Goal: Navigation & Orientation: Find specific page/section

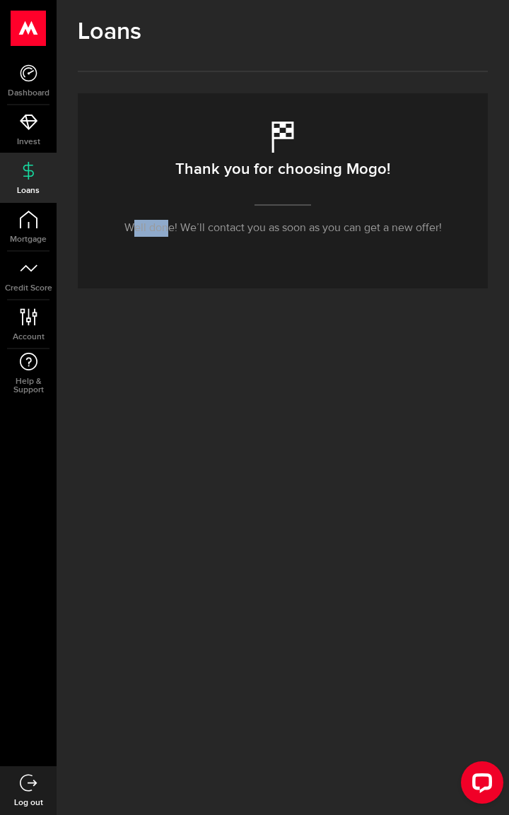
drag, startPoint x: 136, startPoint y: 229, endPoint x: 174, endPoint y: 233, distance: 38.4
click at [167, 231] on p "Well done! We’ll contact you as soon as you can get a new offer!" at bounding box center [283, 228] width 318 height 17
click at [214, 265] on div "Thank you for choosing Mogo! Well done! We’ll contact you as soon as you can ge…" at bounding box center [283, 190] width 410 height 195
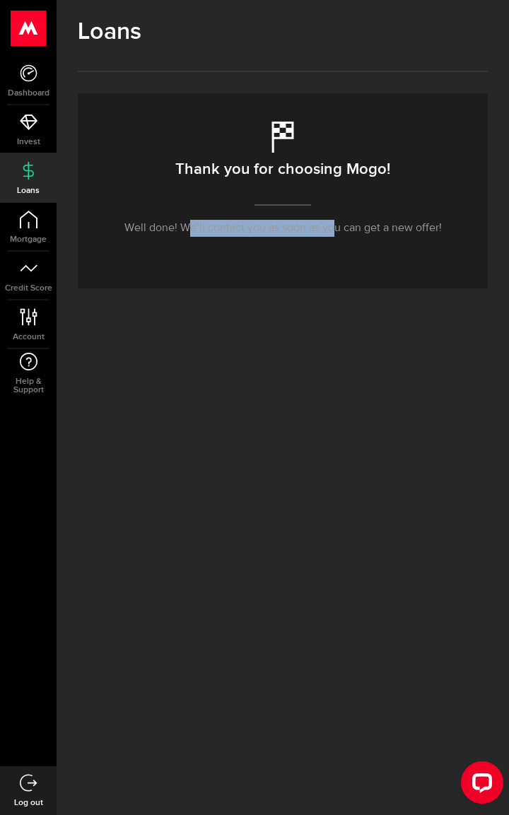
drag, startPoint x: 190, startPoint y: 230, endPoint x: 355, endPoint y: 226, distance: 165.5
click at [342, 226] on p "Well done! We’ll contact you as soon as you can get a new offer!" at bounding box center [283, 228] width 318 height 17
click at [360, 230] on p "Well done! We’ll contact you as soon as you can get a new offer!" at bounding box center [283, 228] width 318 height 17
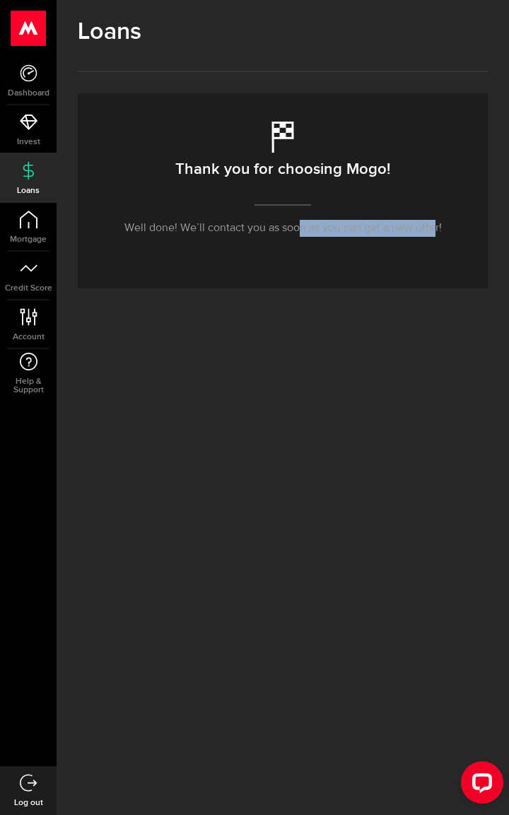
click at [472, 226] on div "Thank you for choosing Mogo! Well done! We’ll contact you as soon as you can ge…" at bounding box center [283, 190] width 410 height 195
click at [425, 255] on div "Thank you for choosing Mogo! Well done! We’ll contact you as soon as you can ge…" at bounding box center [283, 190] width 410 height 195
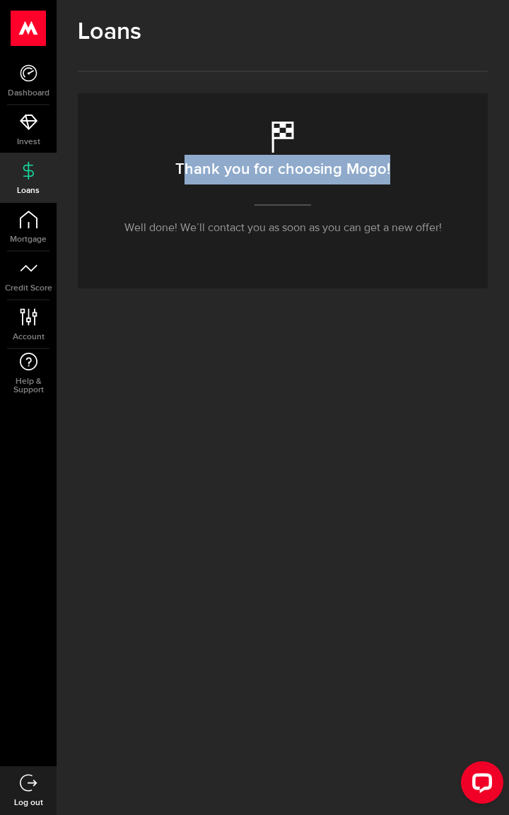
drag, startPoint x: 201, startPoint y: 163, endPoint x: 368, endPoint y: 243, distance: 184.8
click at [417, 163] on div "Thank you for choosing Mogo! Well done! We’ll contact you as soon as you can ge…" at bounding box center [283, 190] width 410 height 195
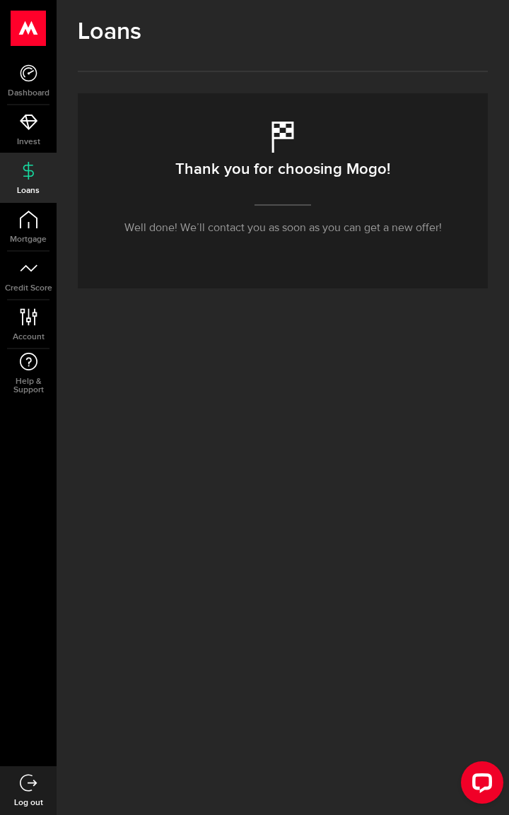
drag, startPoint x: 356, startPoint y: 255, endPoint x: 98, endPoint y: 146, distance: 279.3
click at [355, 255] on div "Thank you for choosing Mogo! Well done! We’ll contact you as soon as you can ge…" at bounding box center [283, 190] width 410 height 195
click at [36, 127] on icon at bounding box center [29, 122] width 18 height 18
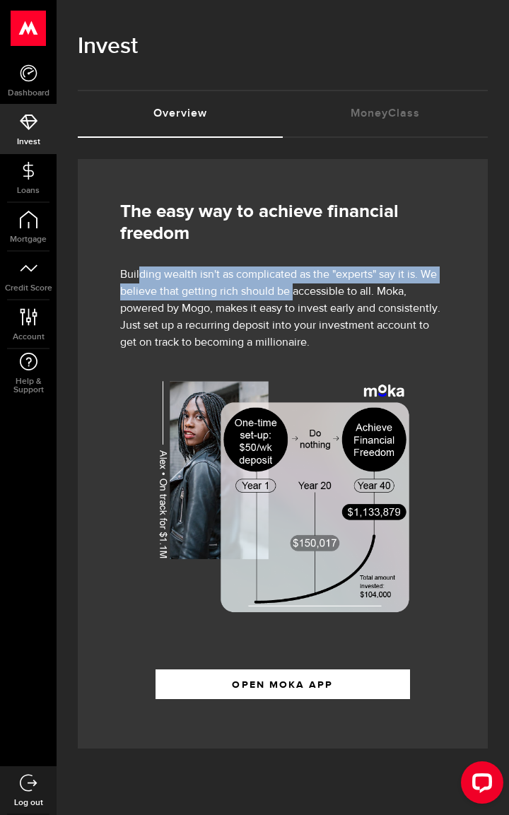
drag, startPoint x: 137, startPoint y: 275, endPoint x: 303, endPoint y: 285, distance: 165.8
click at [301, 285] on p "Building wealth isn't as complicated as the "experts" say it is. We believe tha…" at bounding box center [282, 309] width 325 height 85
click at [364, 122] on link "MoneyClass (requires attention)" at bounding box center [385, 113] width 205 height 45
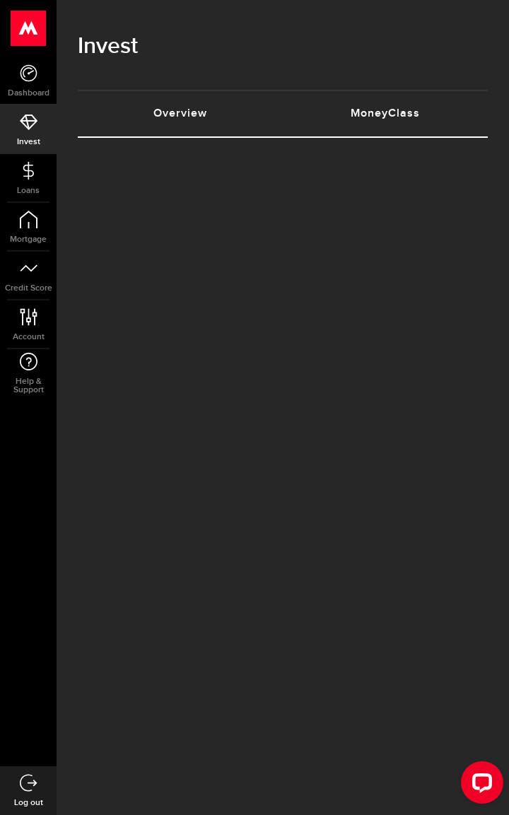
click at [192, 122] on link "Overview (requires attention)" at bounding box center [180, 113] width 205 height 45
click at [182, 110] on link "Overview (requires attention)" at bounding box center [180, 113] width 205 height 45
click at [173, 122] on link "Overview (requires attention)" at bounding box center [180, 113] width 205 height 45
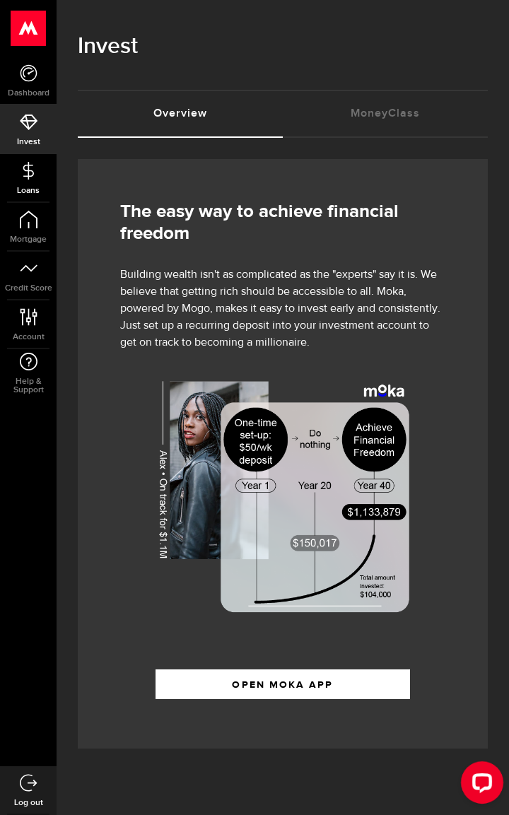
click at [23, 187] on span "Loans" at bounding box center [28, 191] width 57 height 8
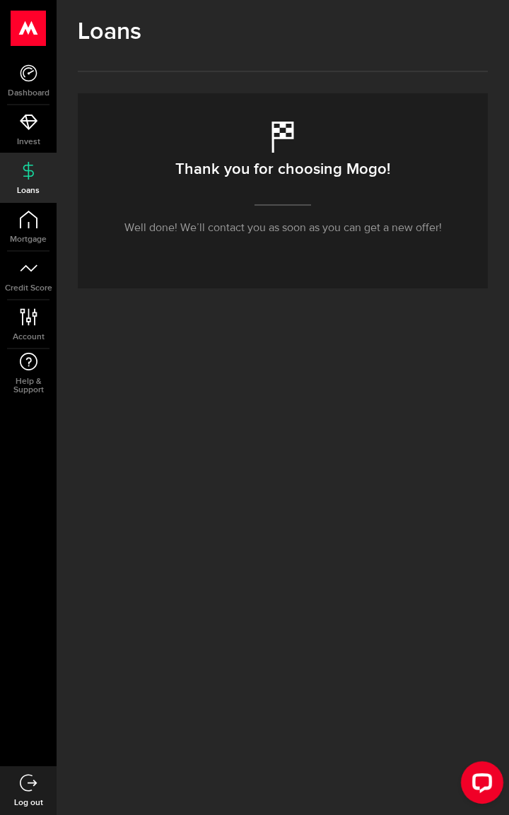
drag, startPoint x: 130, startPoint y: 246, endPoint x: 174, endPoint y: 247, distance: 43.9
click at [169, 248] on div "Thank you for choosing Mogo! Well done! We’ll contact you as soon as you can ge…" at bounding box center [283, 190] width 410 height 195
click at [202, 247] on div "Thank you for choosing Mogo! Well done! We’ll contact you as soon as you can ge…" at bounding box center [283, 190] width 410 height 195
drag, startPoint x: 356, startPoint y: 241, endPoint x: 478, endPoint y: 608, distance: 386.7
click at [451, 245] on div "Thank you for choosing Mogo! Well done! We’ll contact you as soon as you can ge…" at bounding box center [283, 190] width 410 height 195
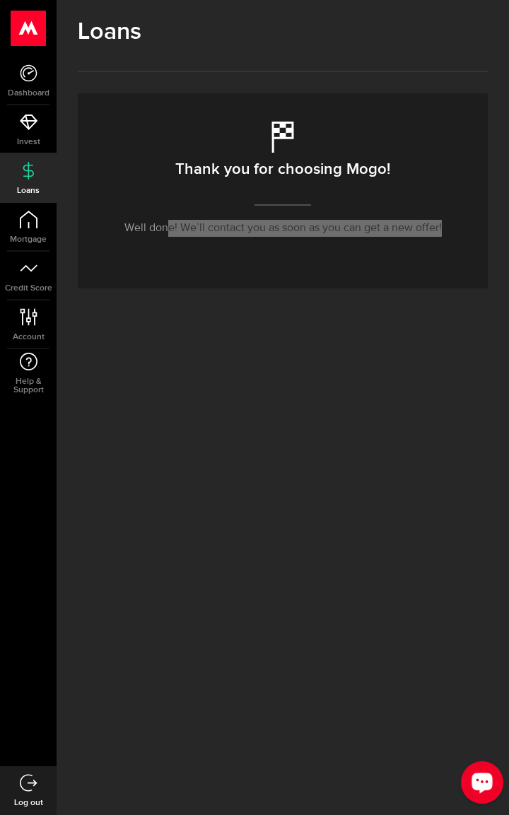
click at [471, 774] on div "Open LiveChat chat widget" at bounding box center [482, 782] width 24 height 24
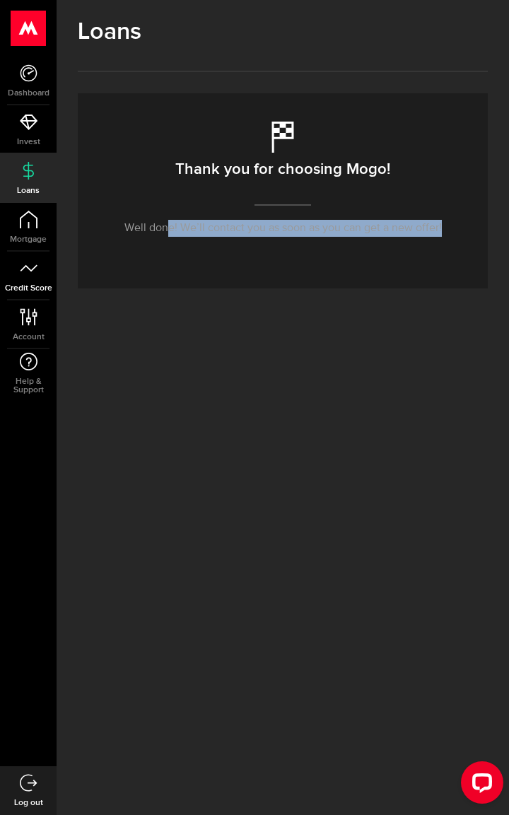
click at [11, 269] on link "Credit Score" at bounding box center [28, 276] width 57 height 48
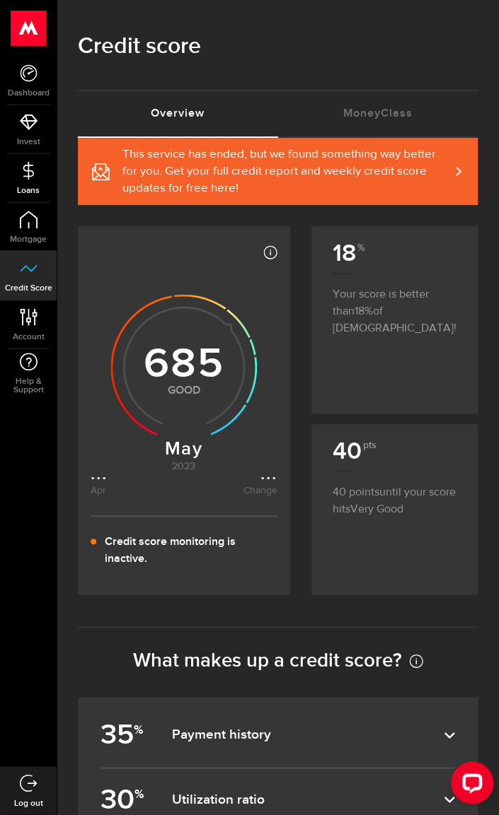
drag, startPoint x: 24, startPoint y: 181, endPoint x: 92, endPoint y: 237, distance: 87.9
click at [24, 180] on link "Loans" at bounding box center [28, 178] width 57 height 48
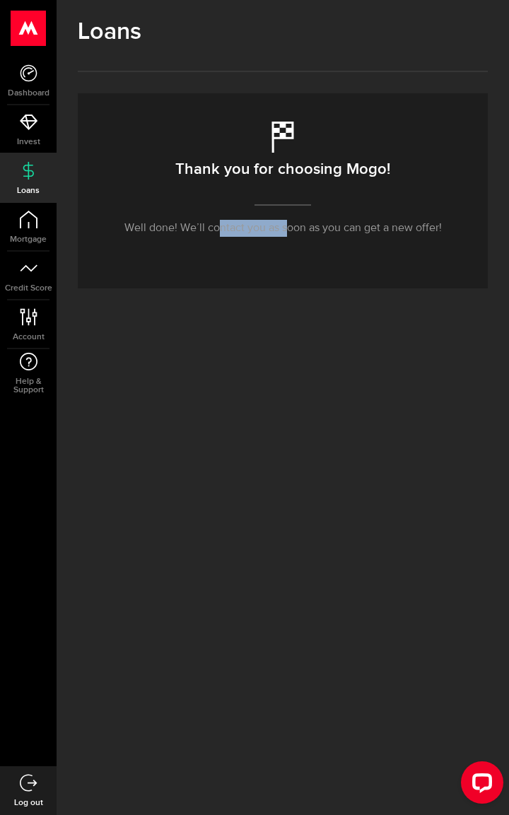
drag, startPoint x: 231, startPoint y: 231, endPoint x: 318, endPoint y: 230, distance: 87.7
click at [298, 230] on p "Well done! We’ll contact you as soon as you can get a new offer!" at bounding box center [283, 228] width 318 height 17
drag, startPoint x: 339, startPoint y: 230, endPoint x: 430, endPoint y: 228, distance: 90.5
click at [430, 228] on p "Well done! We’ll contact you as soon as you can get a new offer!" at bounding box center [283, 228] width 318 height 17
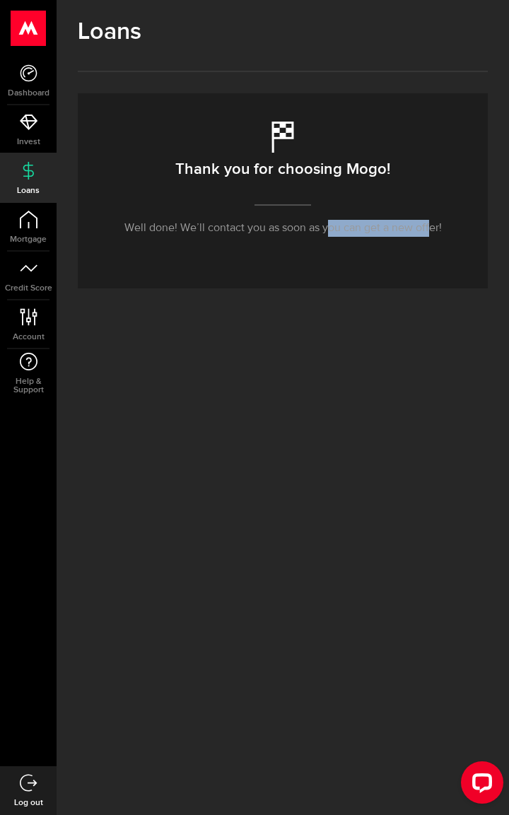
click at [420, 282] on div "Thank you for choosing Mogo! Well done! We’ll contact you as soon as you can ge…" at bounding box center [283, 190] width 410 height 195
click at [28, 333] on span "Account" at bounding box center [28, 337] width 57 height 8
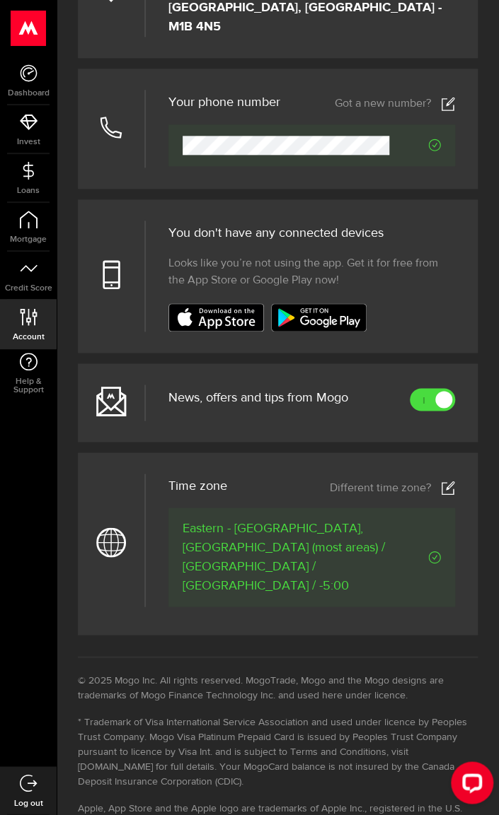
scroll to position [477, 0]
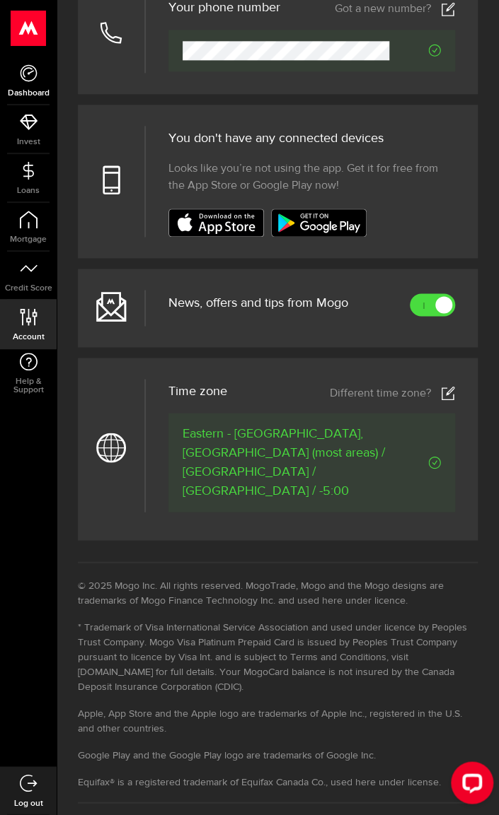
click at [21, 89] on span "Dashboard" at bounding box center [28, 93] width 57 height 8
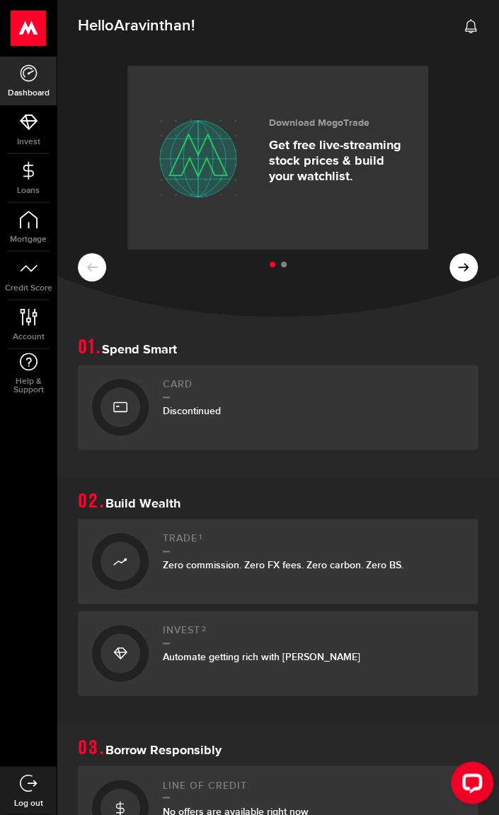
click at [33, 783] on use at bounding box center [29, 782] width 18 height 17
